Goal: Task Accomplishment & Management: Use online tool/utility

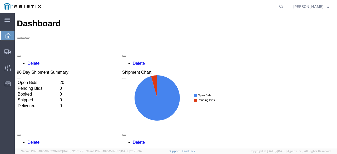
click at [59, 80] on td "Open Bids" at bounding box center [37, 82] width 41 height 5
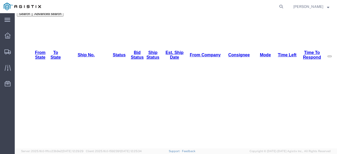
scroll to position [86, 0]
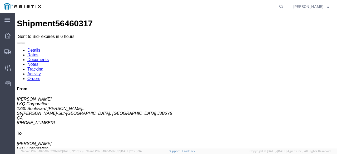
click link "Enter / Modify Bid"
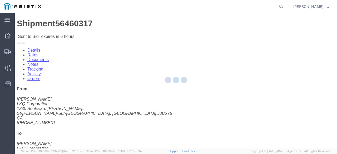
select select "20693"
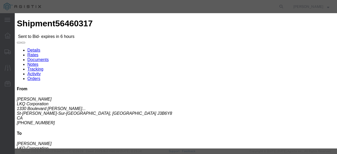
scroll to position [53, 0]
click input "number"
type input "2895"
click button "Submit"
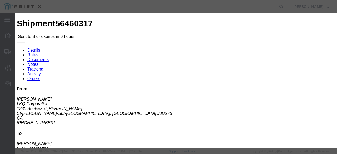
click select "Select Rail TL Standard 3 - 5 Day"
select select "39102"
click select "Select Rail TL Standard 3 - 5 Day"
click input "text"
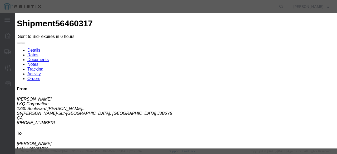
type input "Mactrans"
click button "Submit"
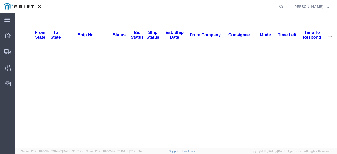
scroll to position [86, 0]
